Goal: Transaction & Acquisition: Obtain resource

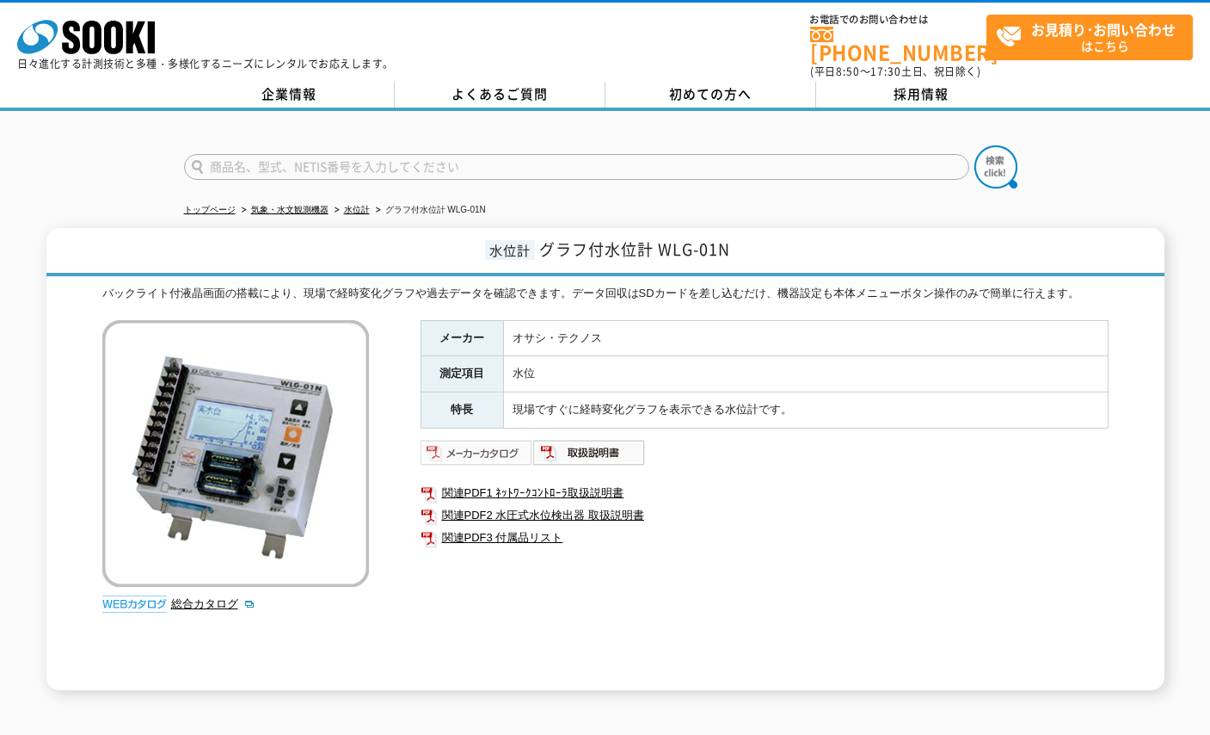
click at [483, 439] on img at bounding box center [477, 453] width 113 height 28
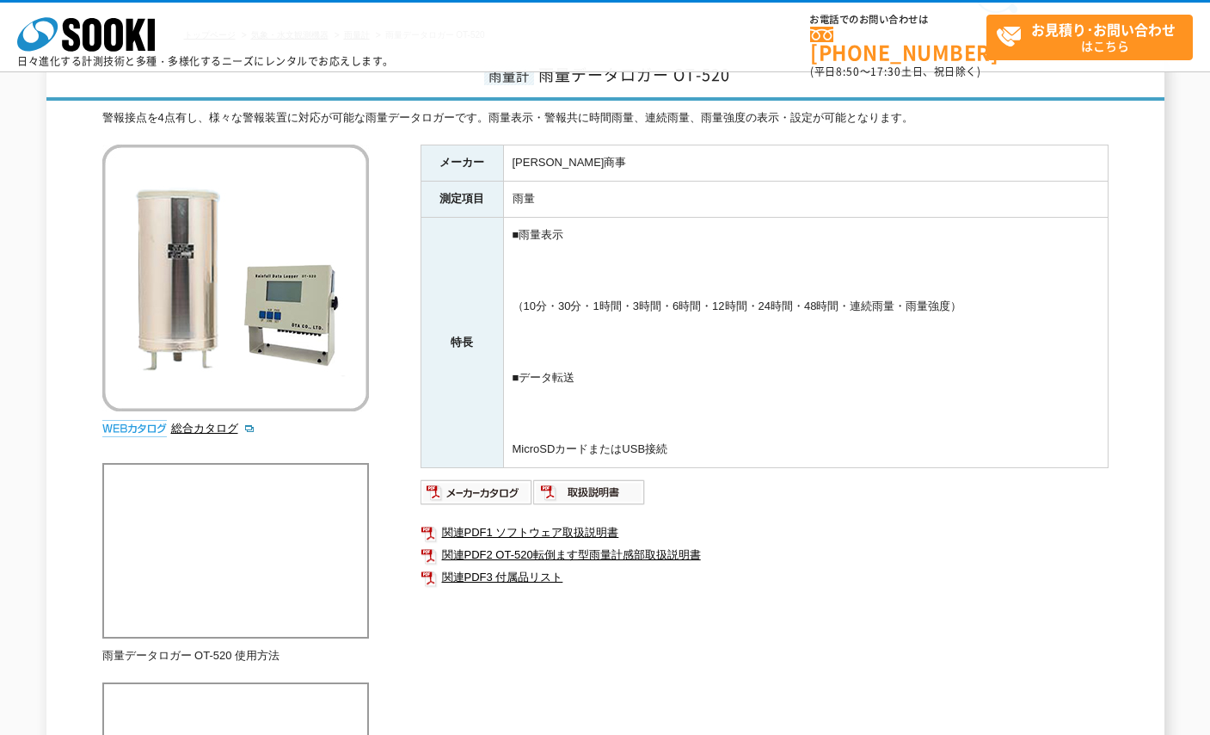
scroll to position [344, 0]
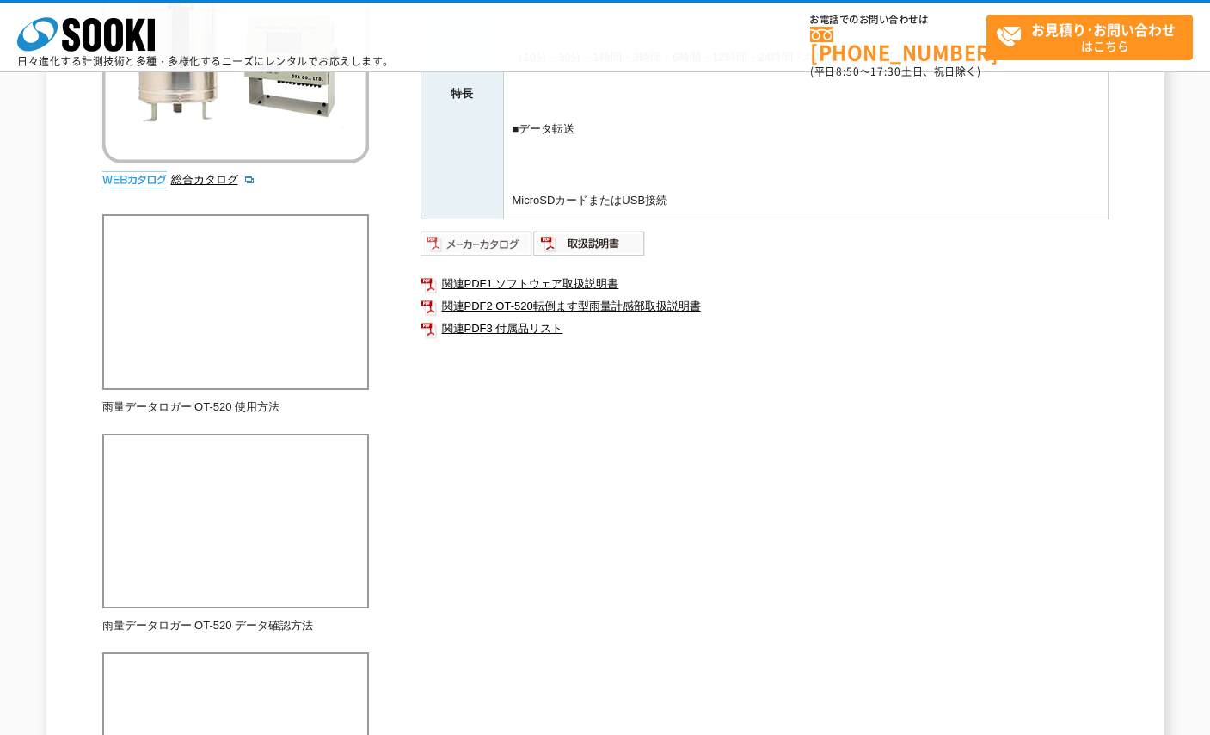
click at [490, 248] on img at bounding box center [477, 244] width 113 height 28
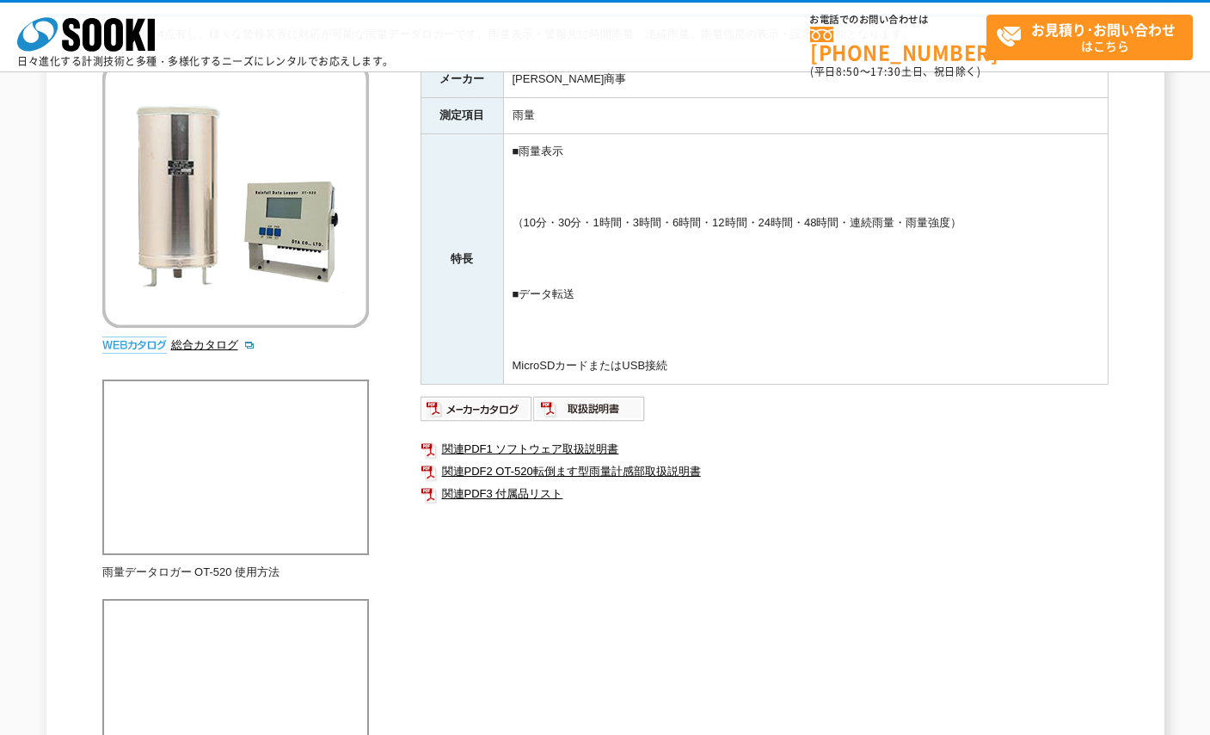
scroll to position [86, 0]
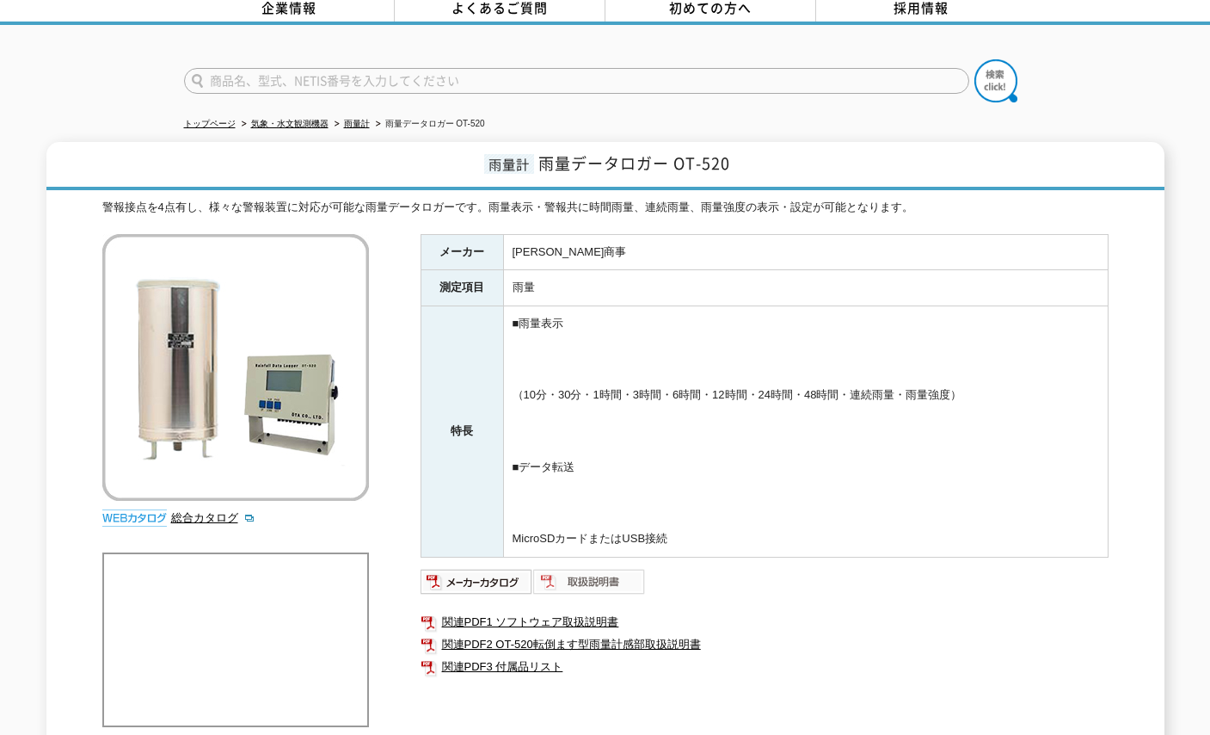
click at [601, 574] on img at bounding box center [589, 582] width 113 height 28
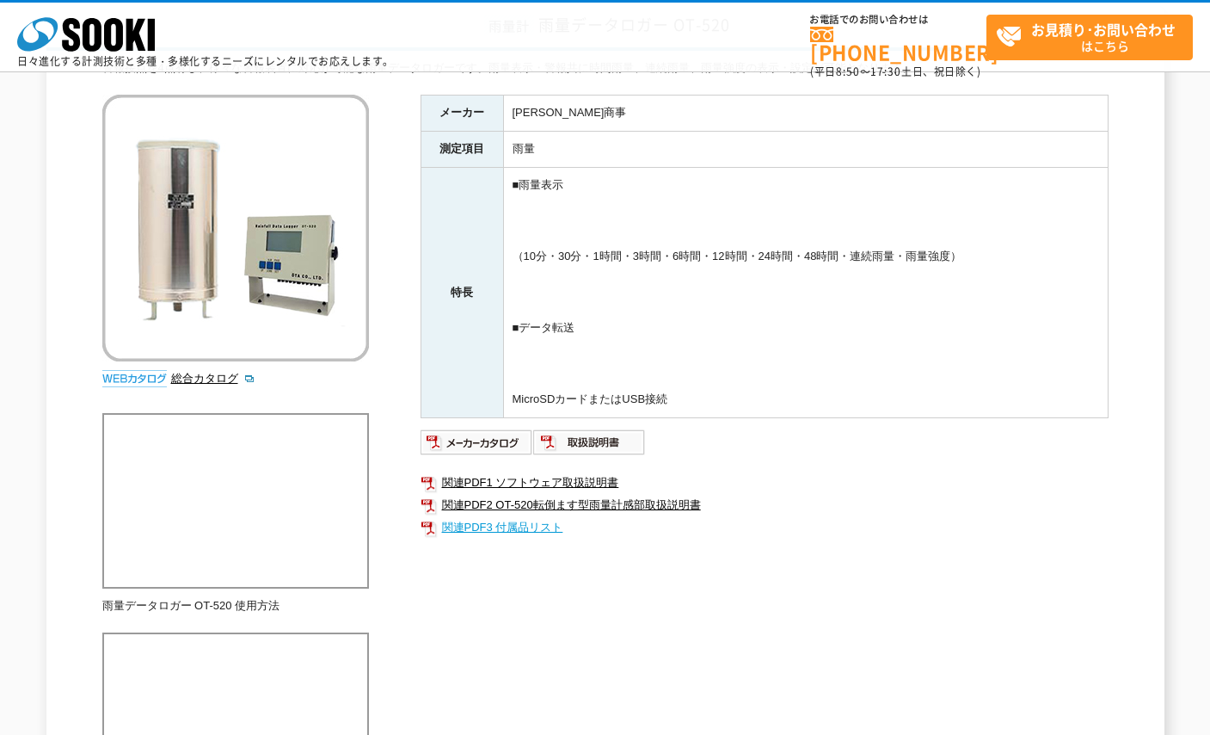
scroll to position [344, 0]
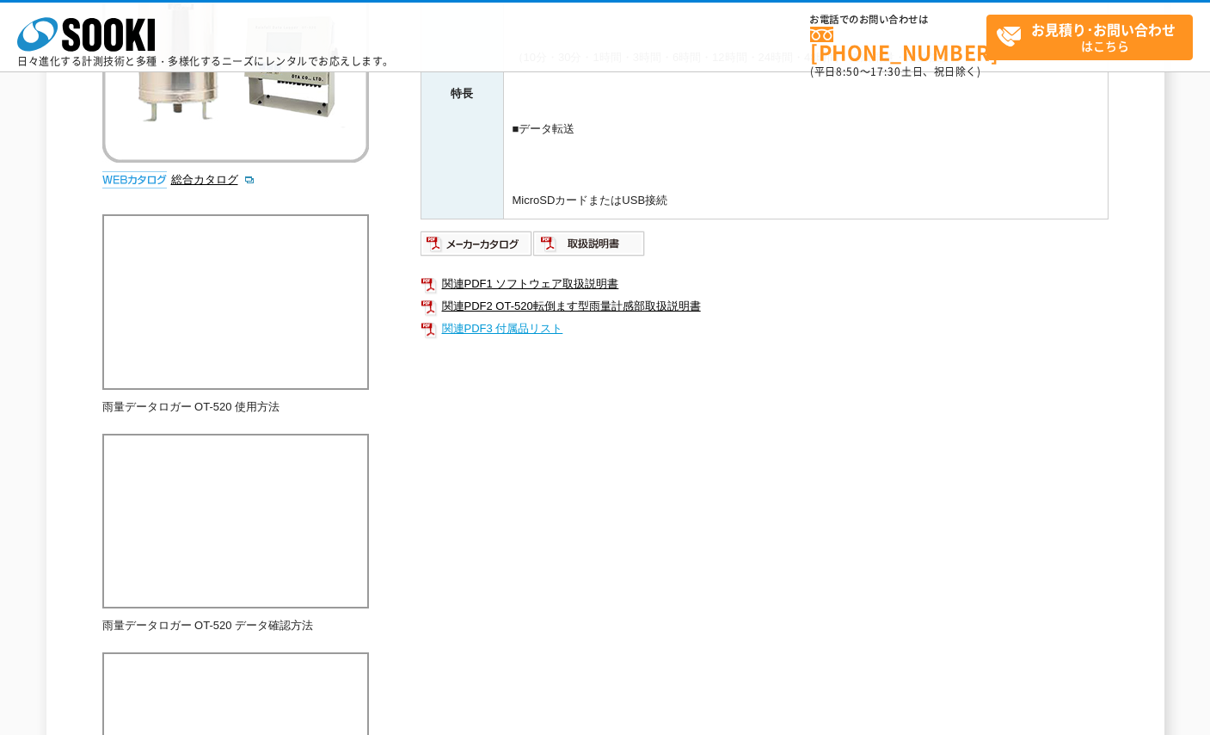
click at [528, 327] on link "関連PDF3 付属品リスト" at bounding box center [765, 328] width 688 height 22
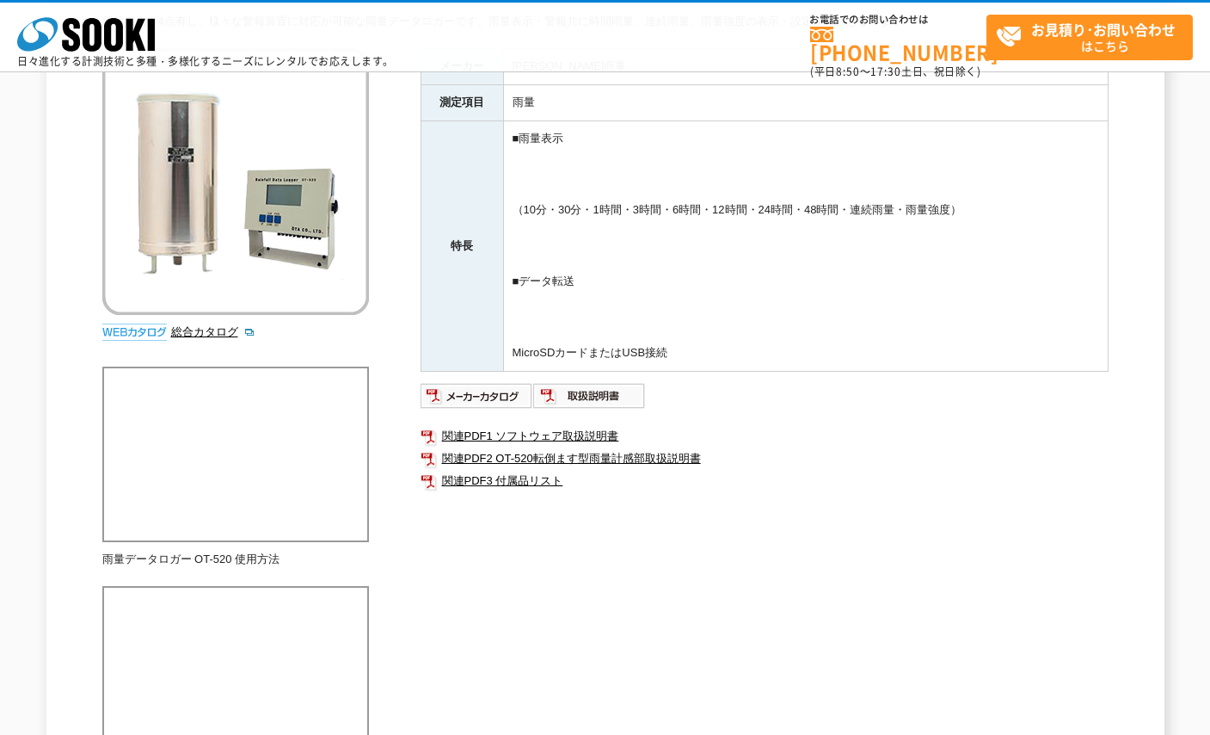
scroll to position [430, 0]
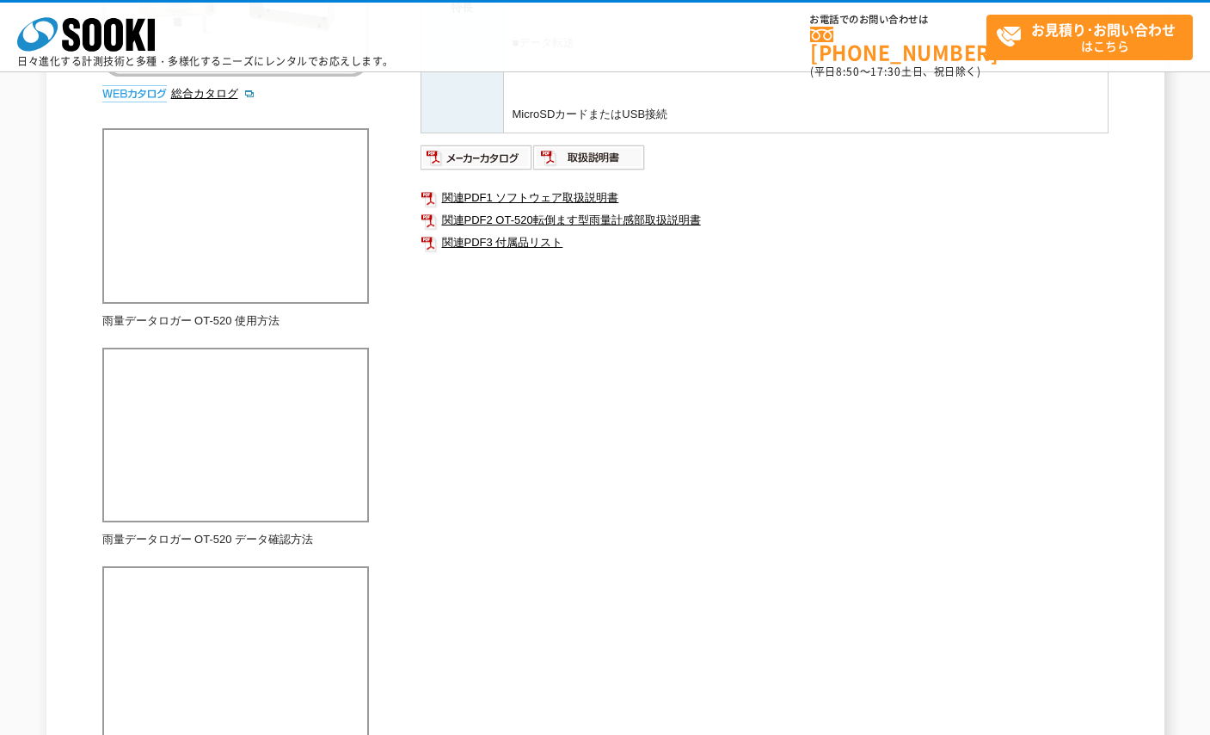
click at [705, 326] on div "警報接点を4点有し、様々な警報装置に対応が可能な雨量データロガーです。雨量表示・警報共に時間雨量、連続雨量、雨量強度の表示・設定が可能となります。 総合カタロ…" at bounding box center [605, 508] width 1007 height 1466
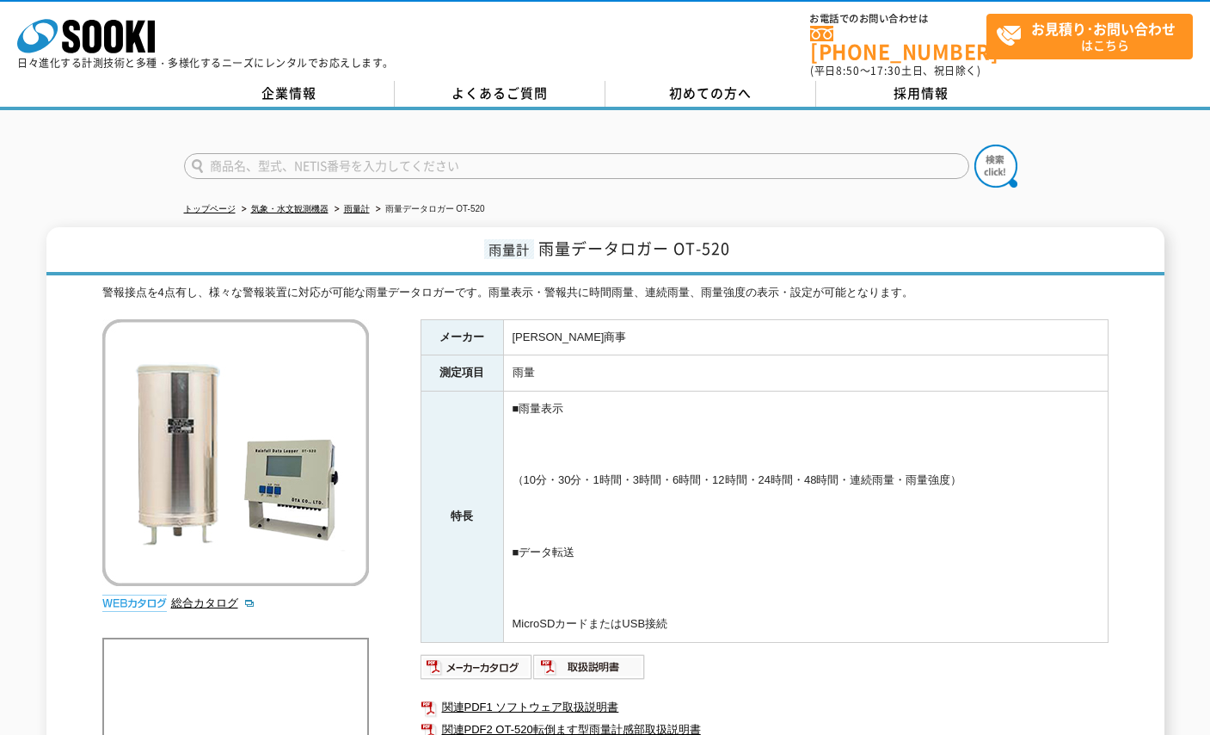
scroll to position [0, 0]
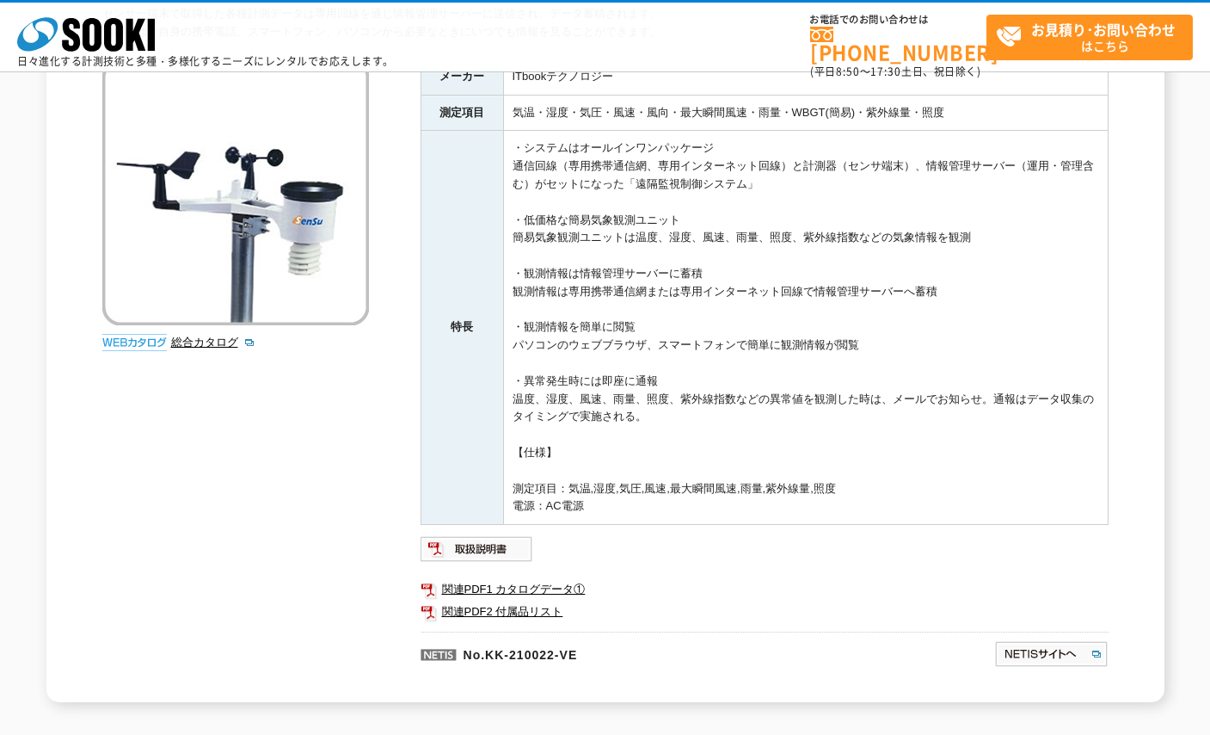
scroll to position [430, 0]
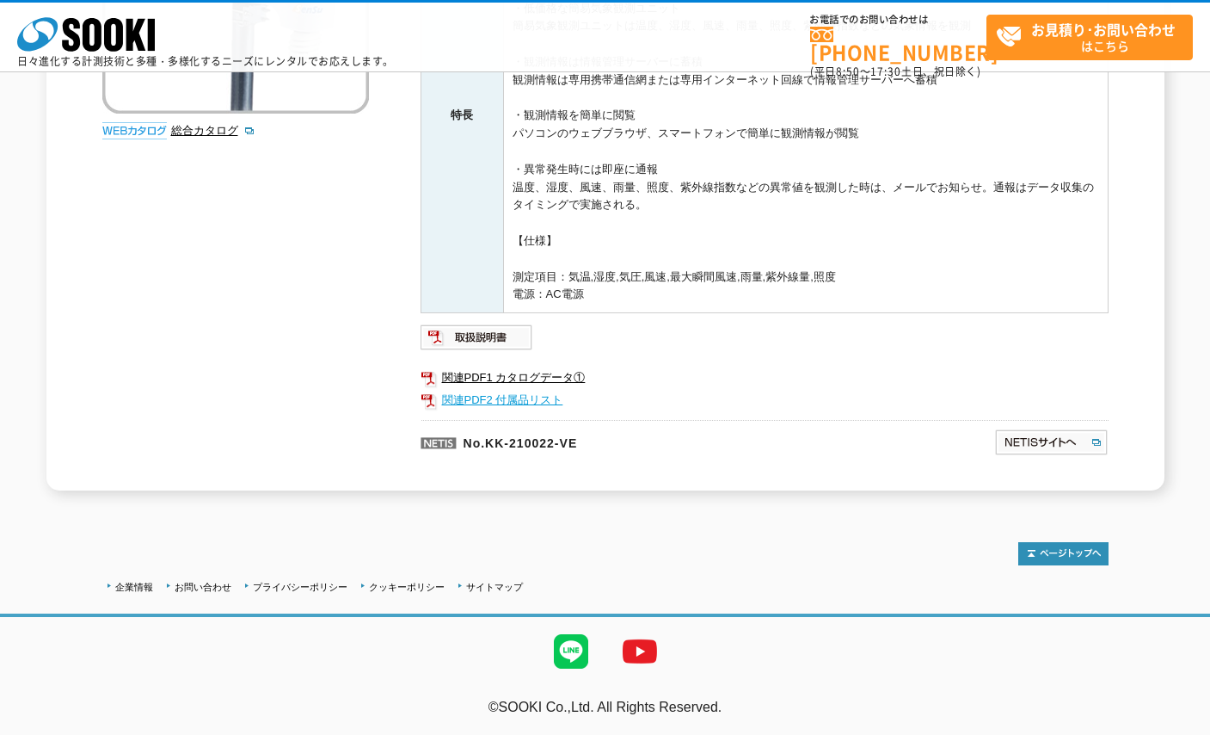
click at [553, 403] on link "関連PDF2 付属品リスト" at bounding box center [765, 400] width 688 height 22
click at [516, 342] on img at bounding box center [477, 337] width 113 height 28
click at [546, 374] on link "関連PDF1 カタログデータ①" at bounding box center [765, 377] width 688 height 22
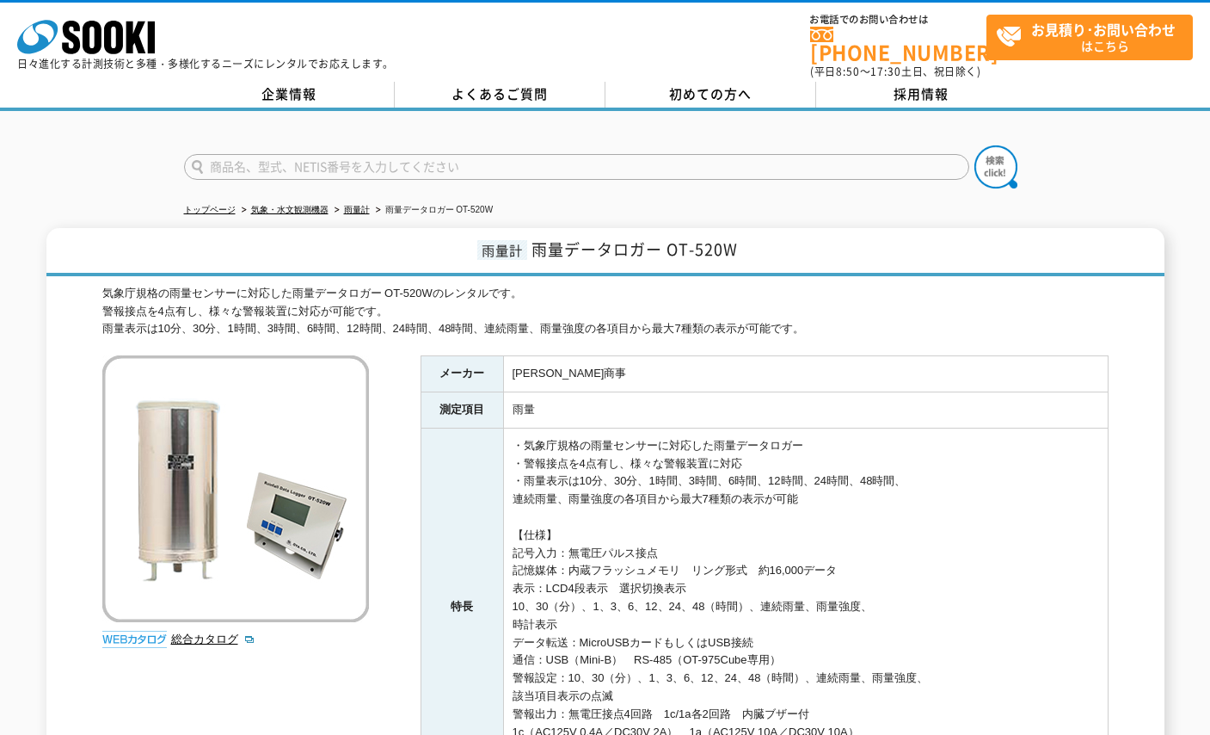
click at [441, 491] on th "特長" at bounding box center [462, 607] width 83 height 358
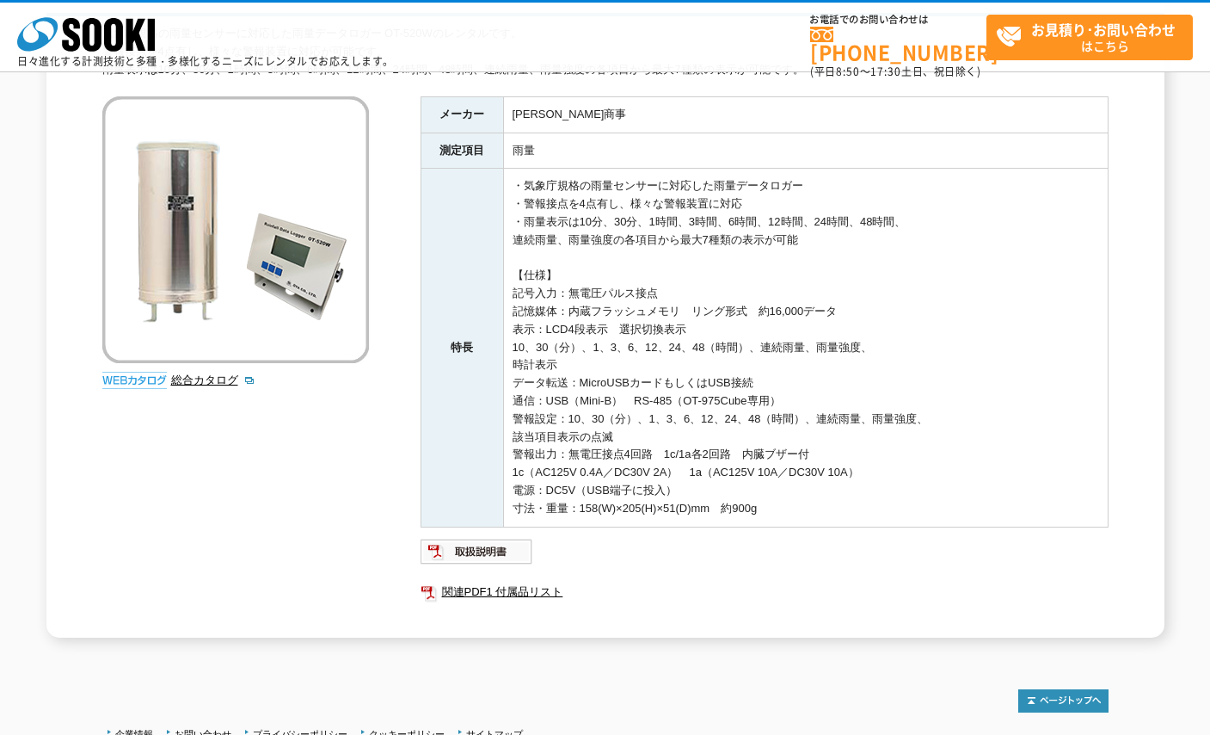
scroll to position [327, 0]
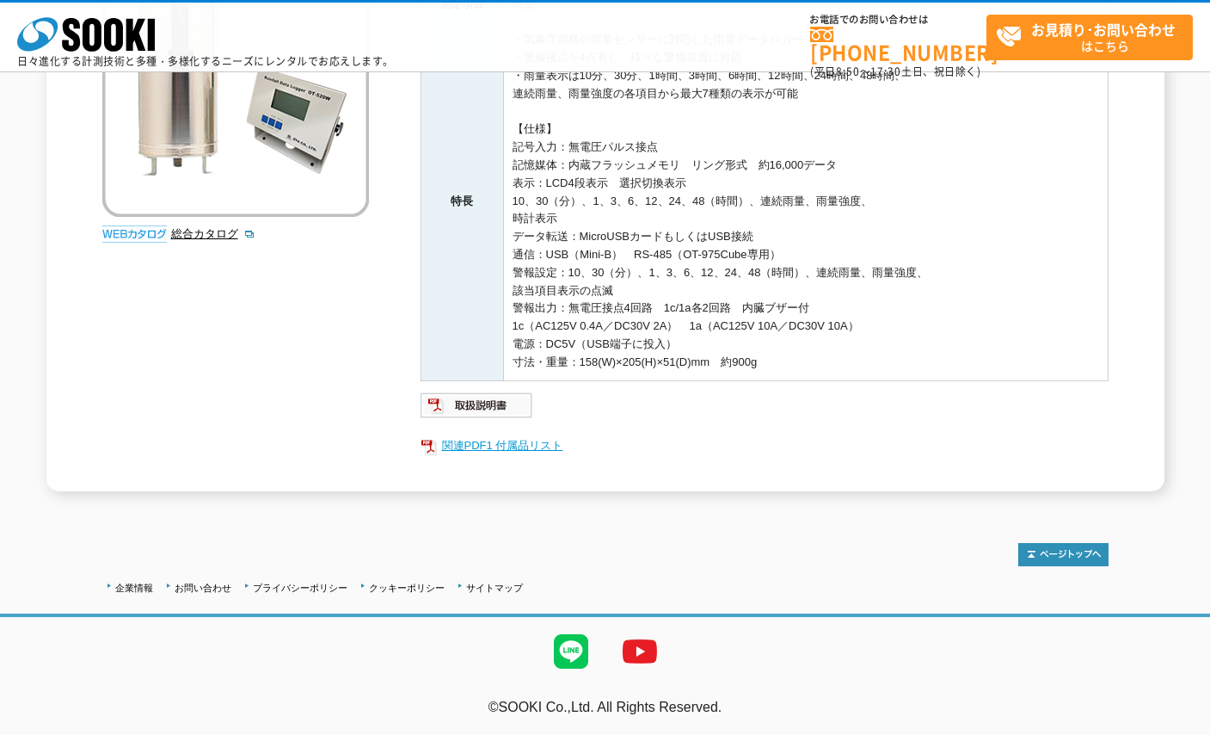
click at [477, 448] on link "関連PDF1 付属品リスト" at bounding box center [765, 445] width 688 height 22
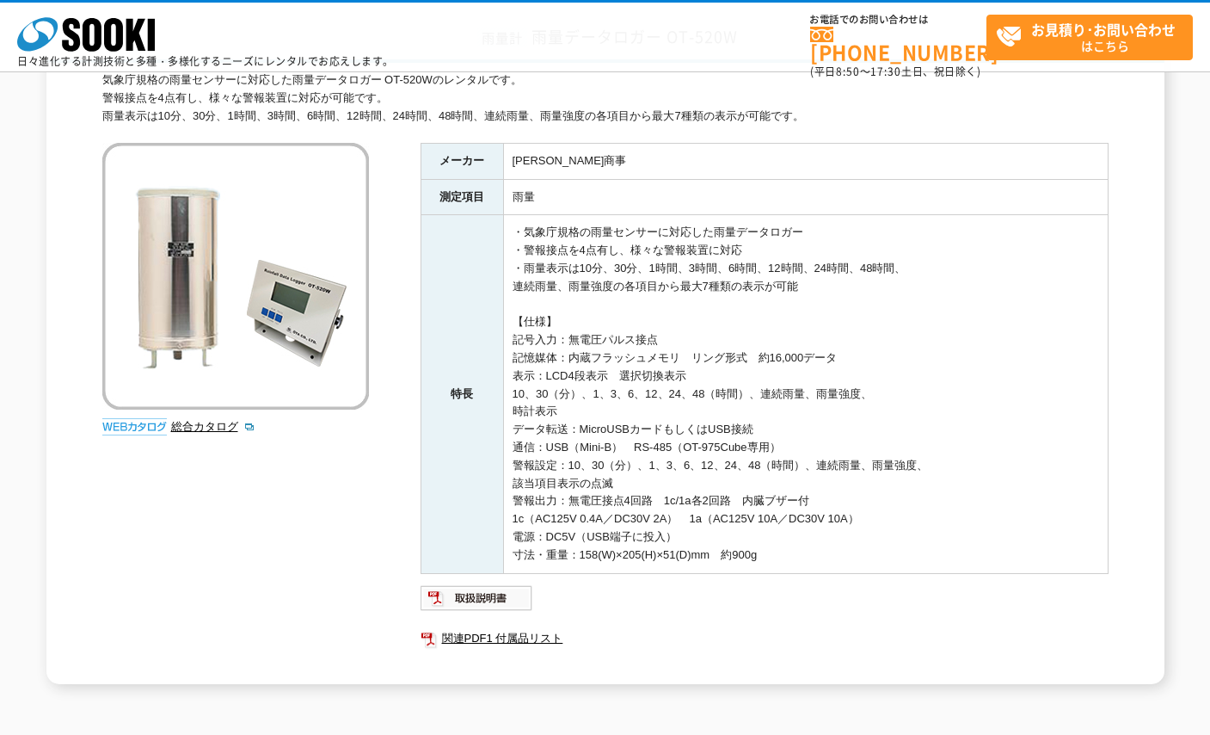
scroll to position [258, 0]
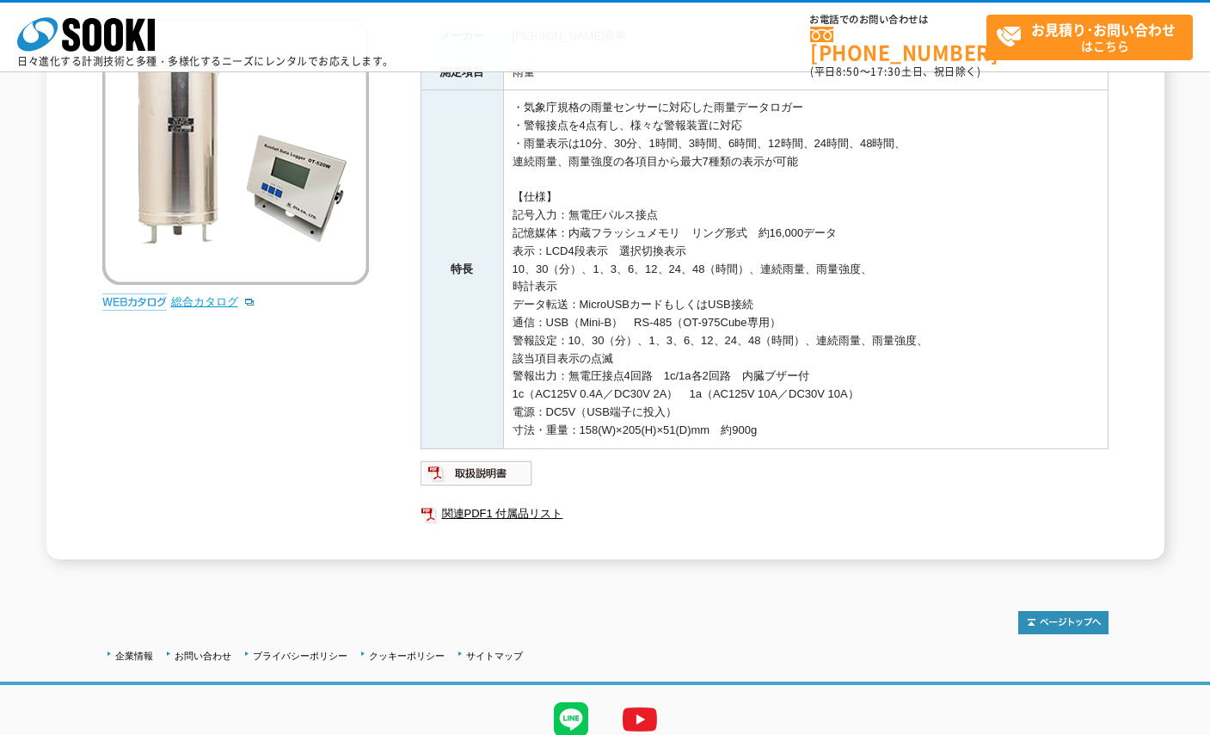
click at [182, 308] on link "総合カタログ" at bounding box center [213, 301] width 84 height 13
